Goal: Information Seeking & Learning: Find specific page/section

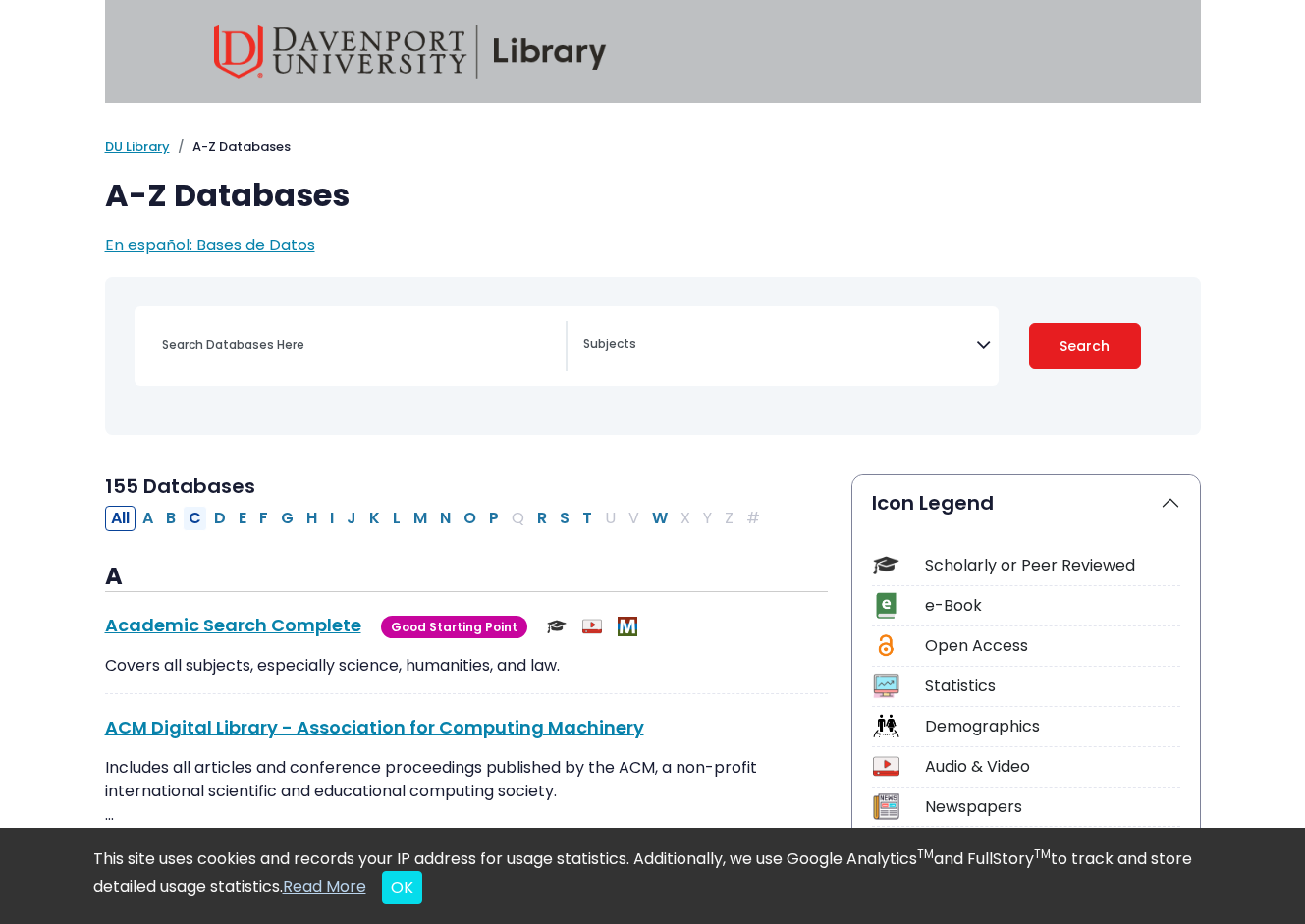
click at [199, 519] on button "C" at bounding box center [195, 519] width 25 height 26
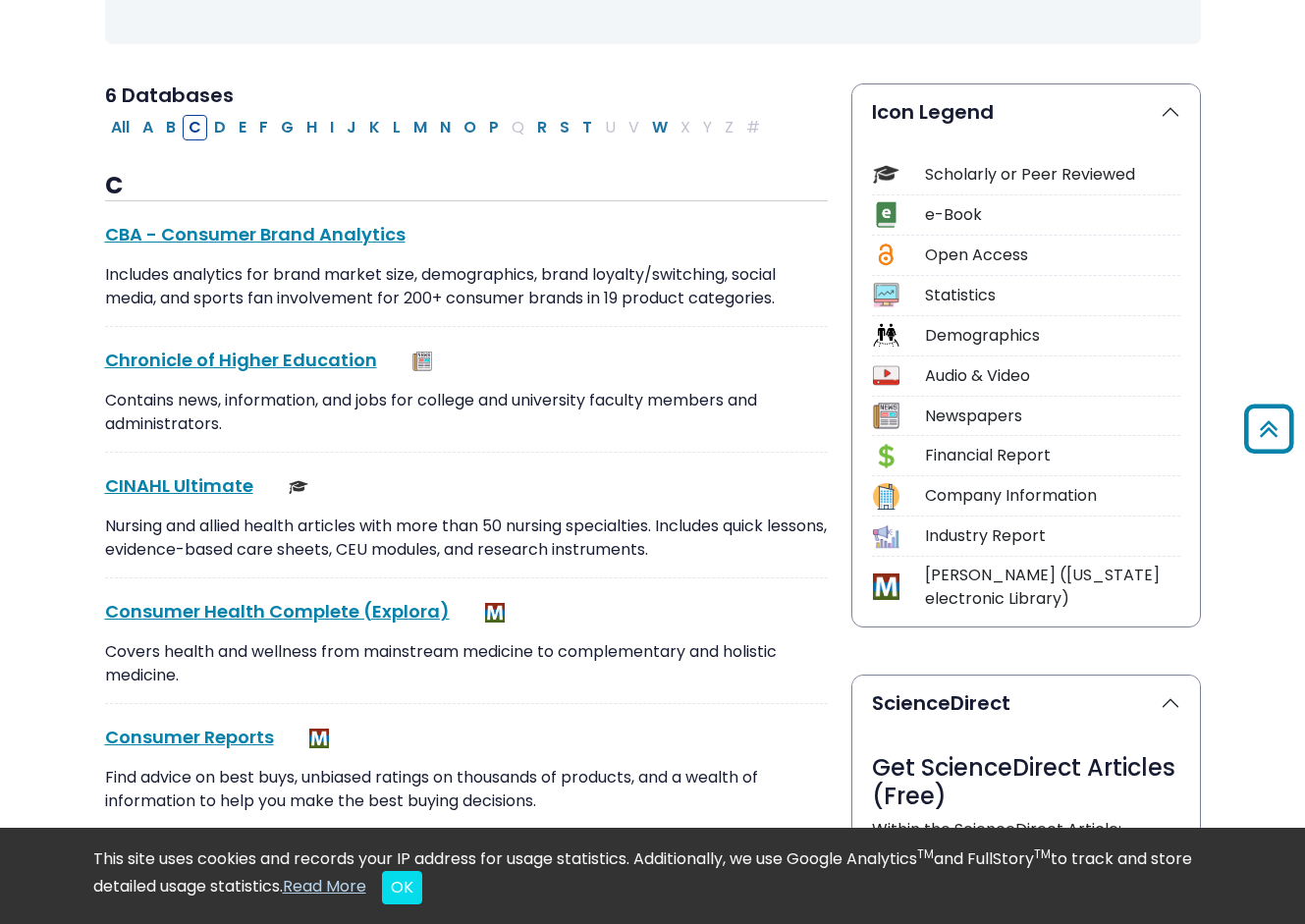
scroll to position [387, 0]
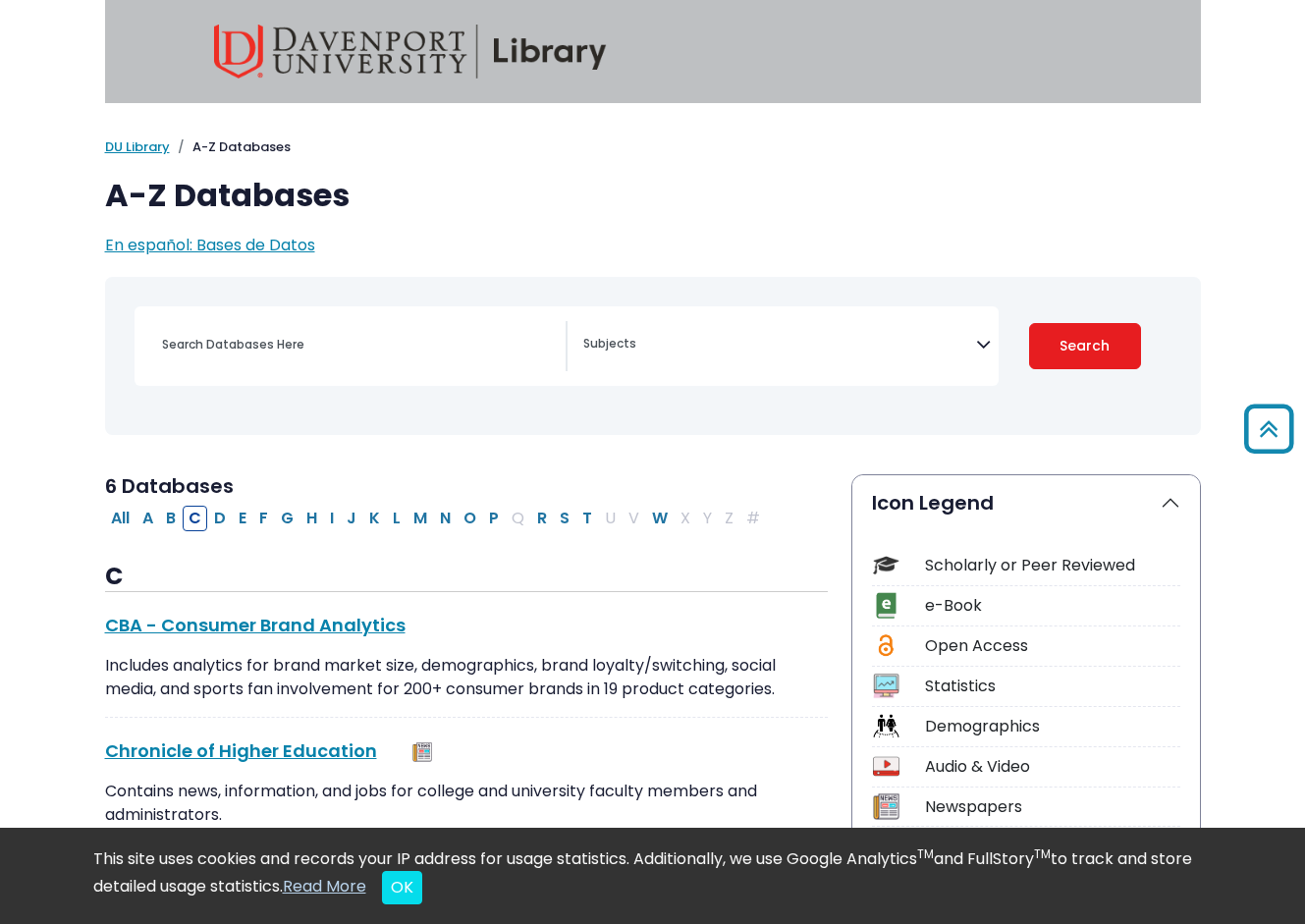
select select "Database Subject Filter"
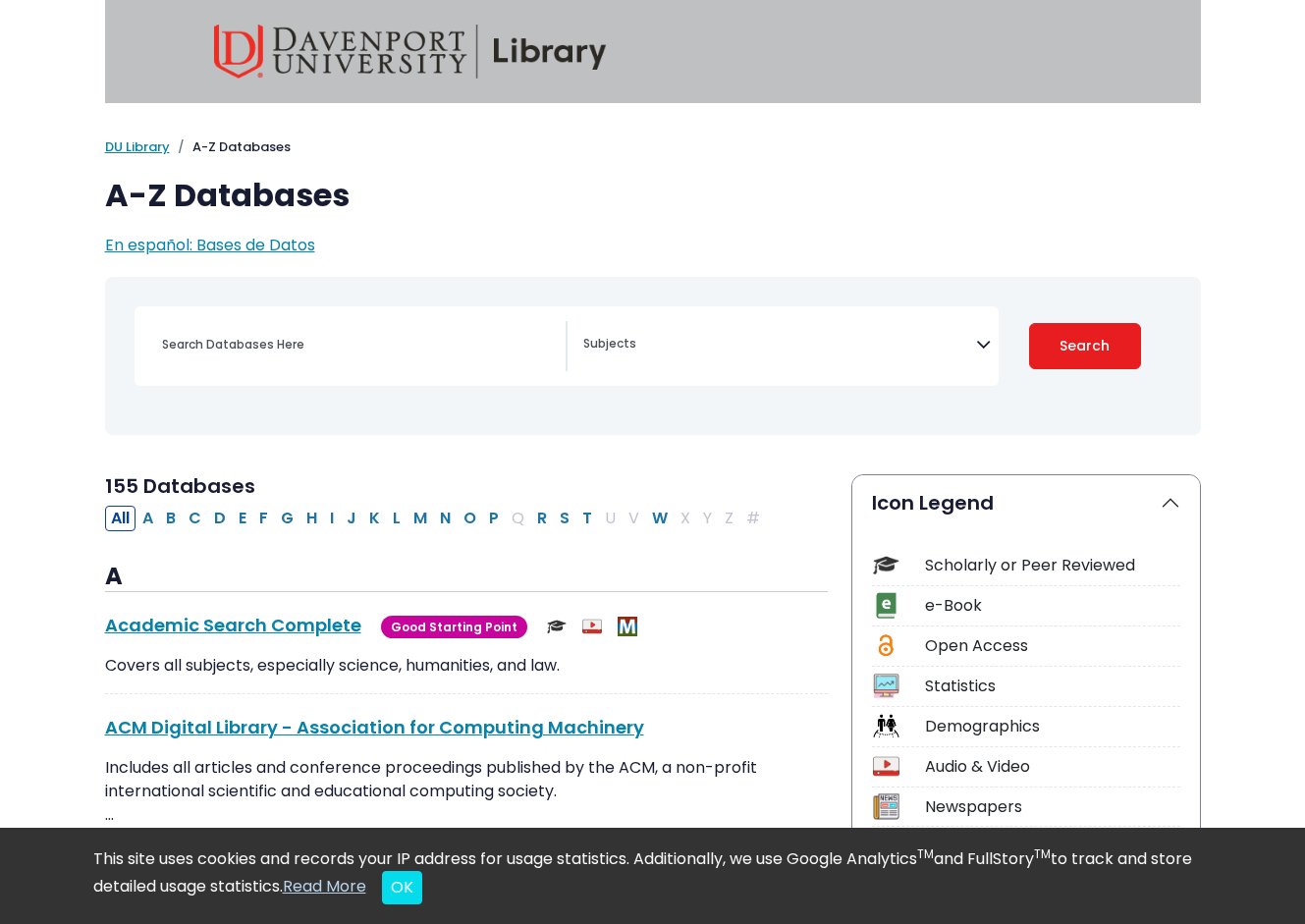
click at [243, 366] on div "Search filters" at bounding box center [358, 344] width 415 height 47
click at [274, 345] on input "Search database by title or keyword" at bounding box center [358, 344] width 415 height 29
type input "AOTA"
click at [1084, 344] on button "Search" at bounding box center [1085, 346] width 112 height 46
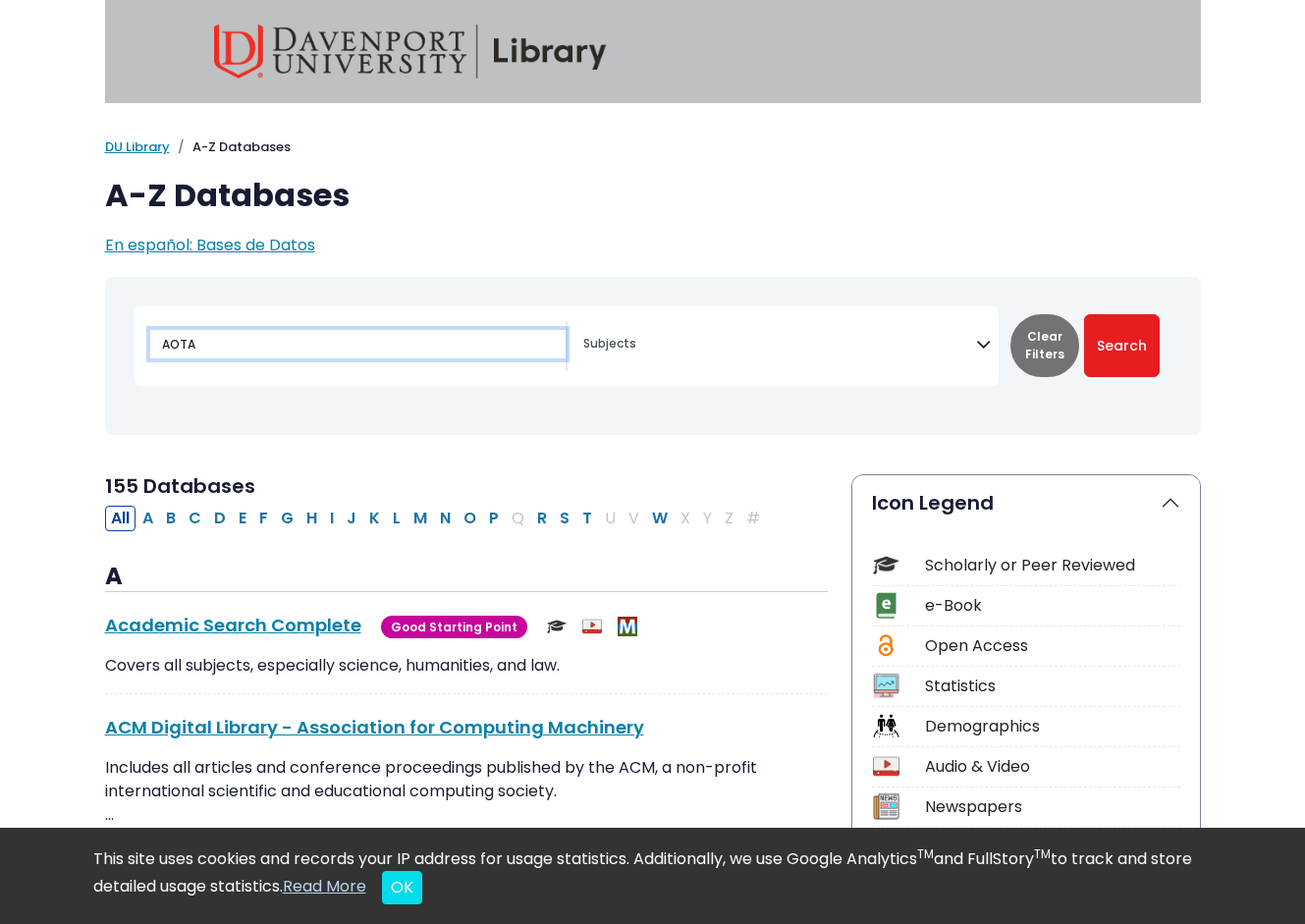
select select "Database Subject Filter"
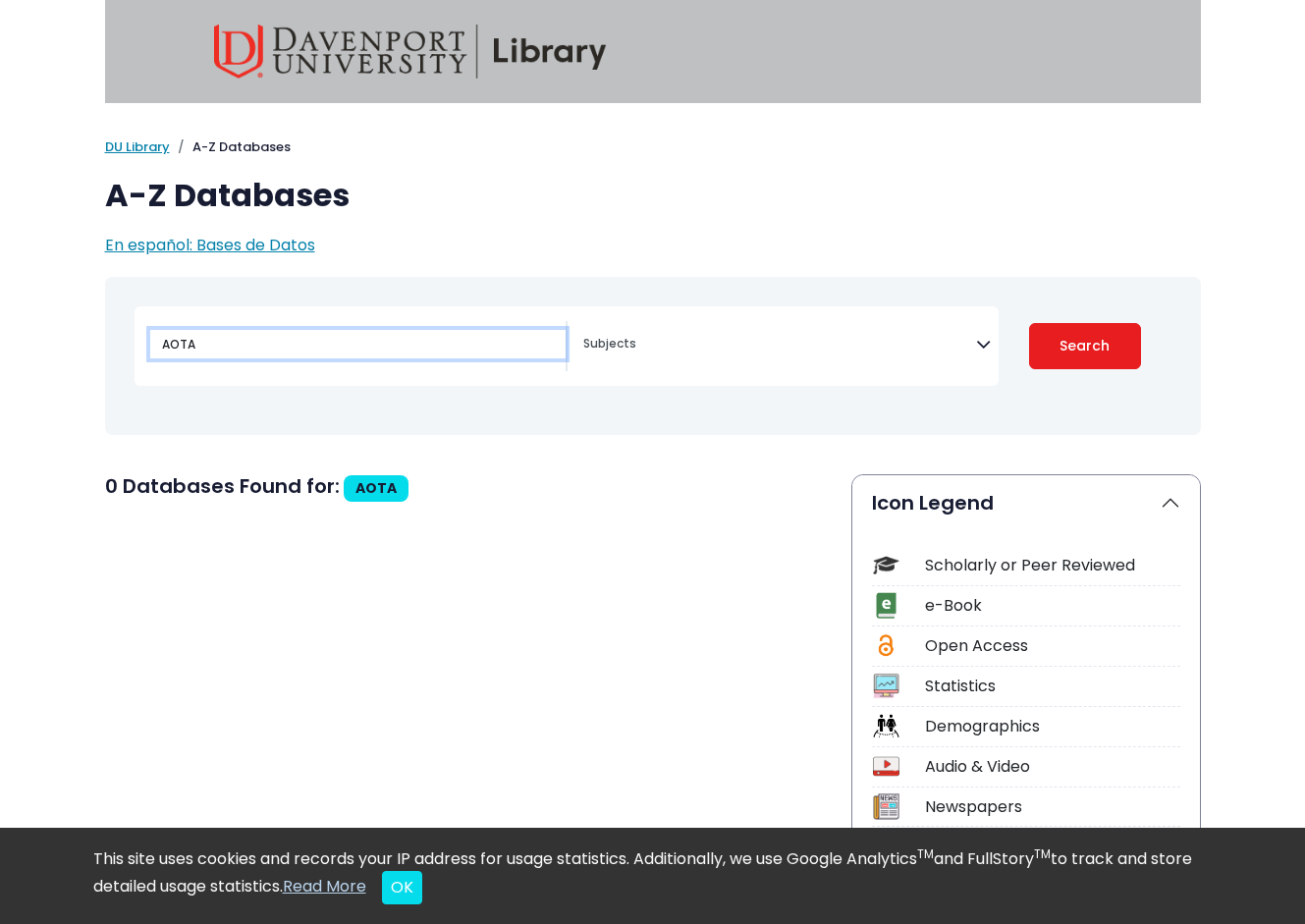
select select "Database Subject Filter"
